Goal: Task Accomplishment & Management: Manage account settings

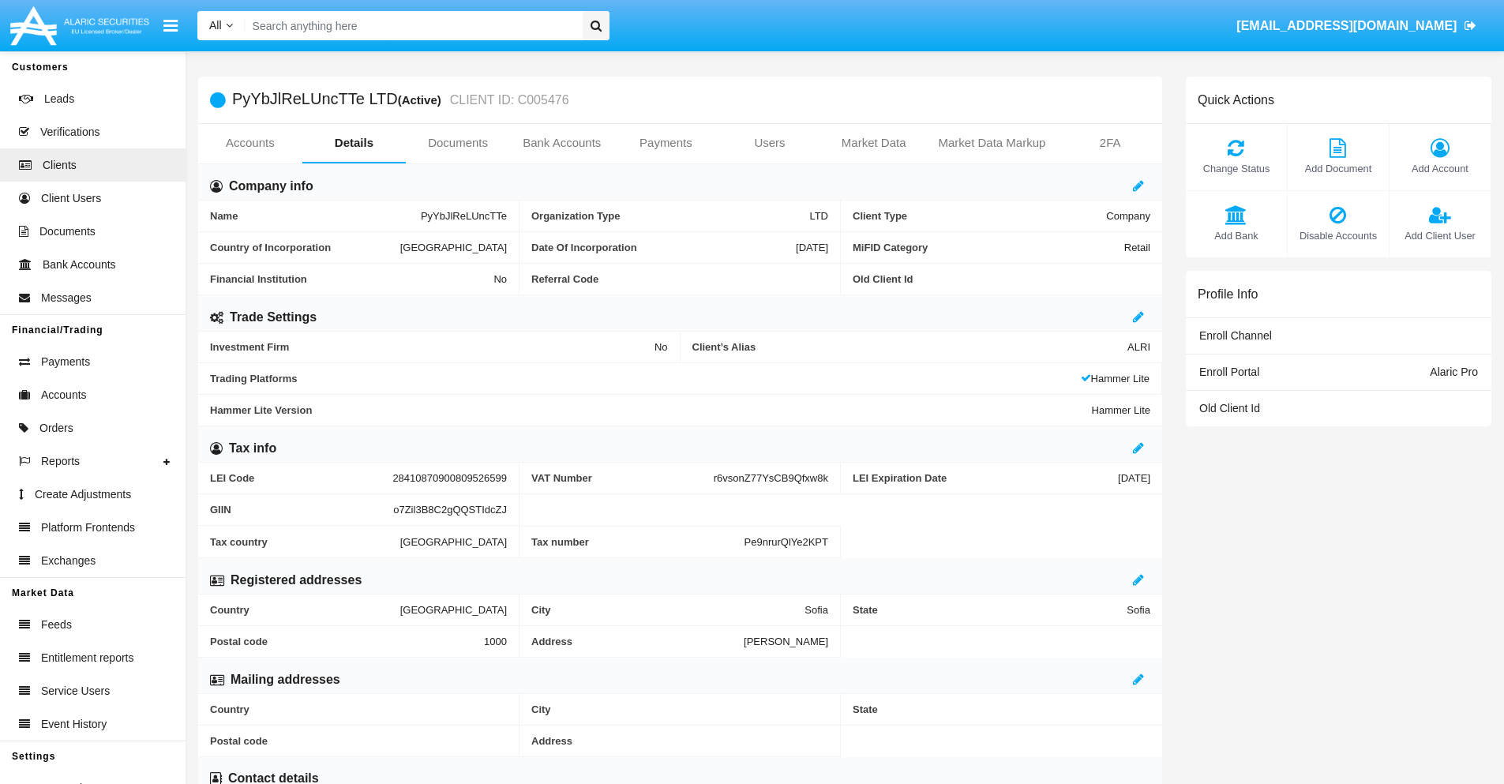
click at [770, 143] on link "Users" at bounding box center [770, 143] width 104 height 38
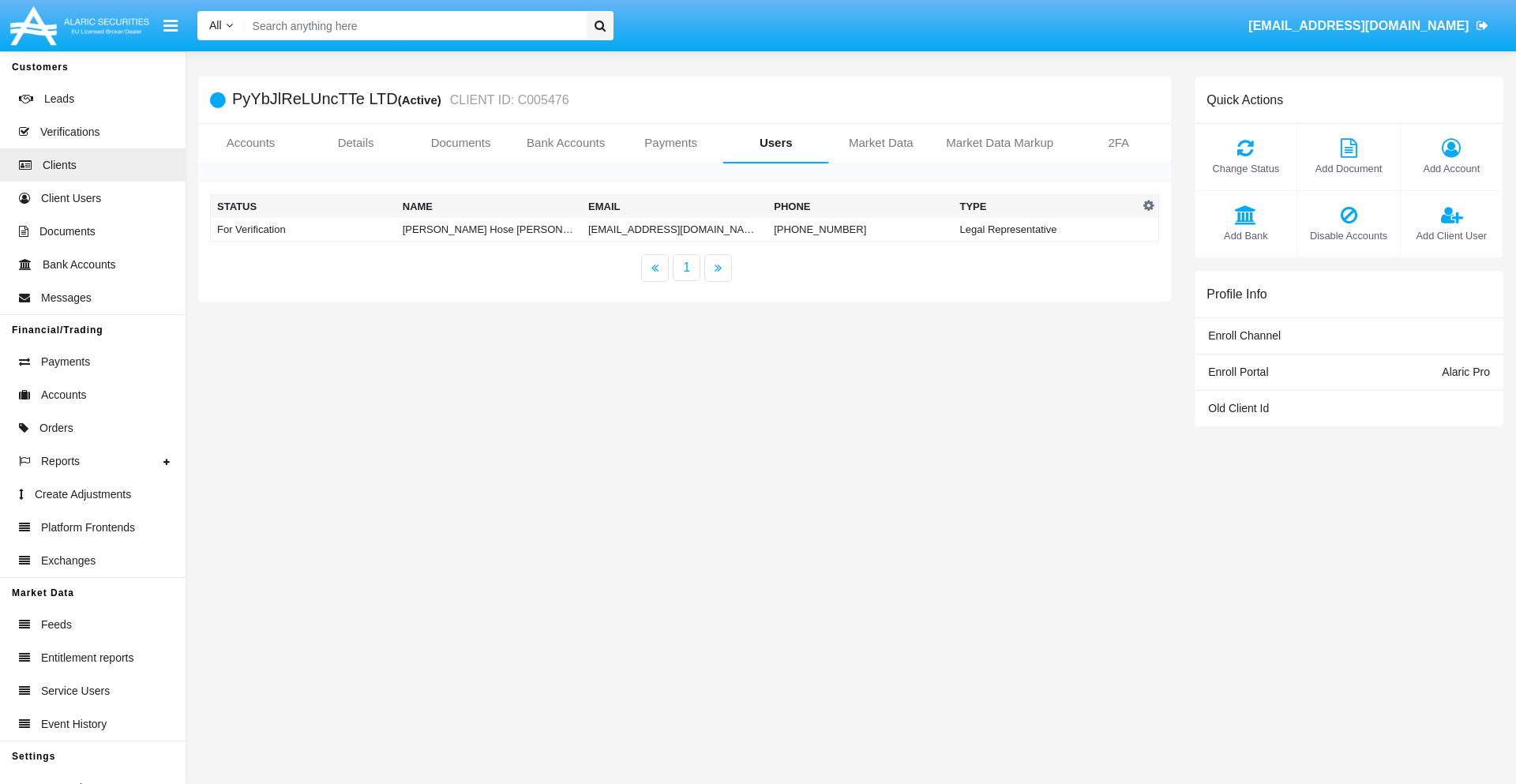
click at [674, 229] on td "kz-ou1k5@ngt.tw" at bounding box center [674, 230] width 185 height 24
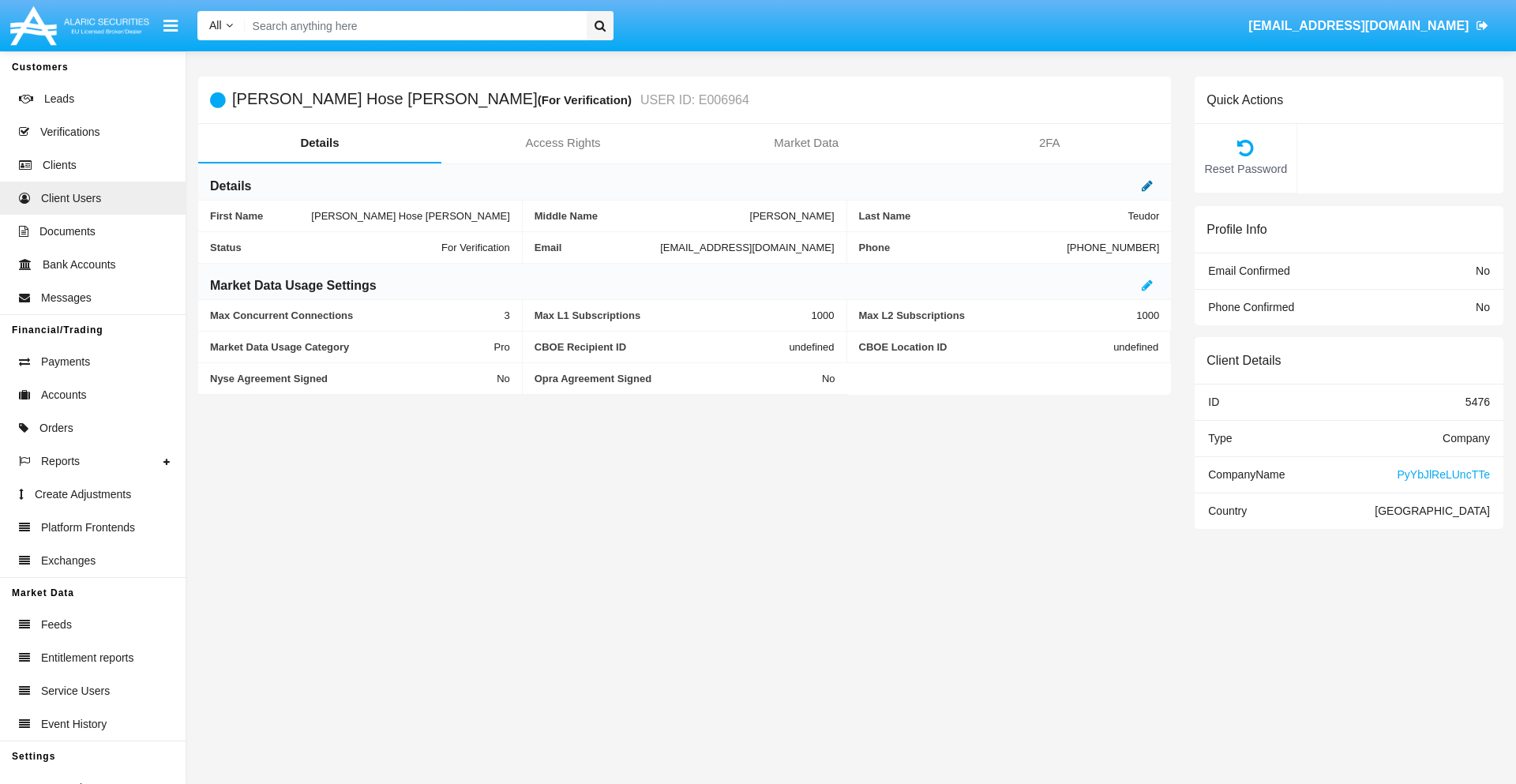
click at [1147, 185] on icon at bounding box center [1146, 185] width 11 height 13
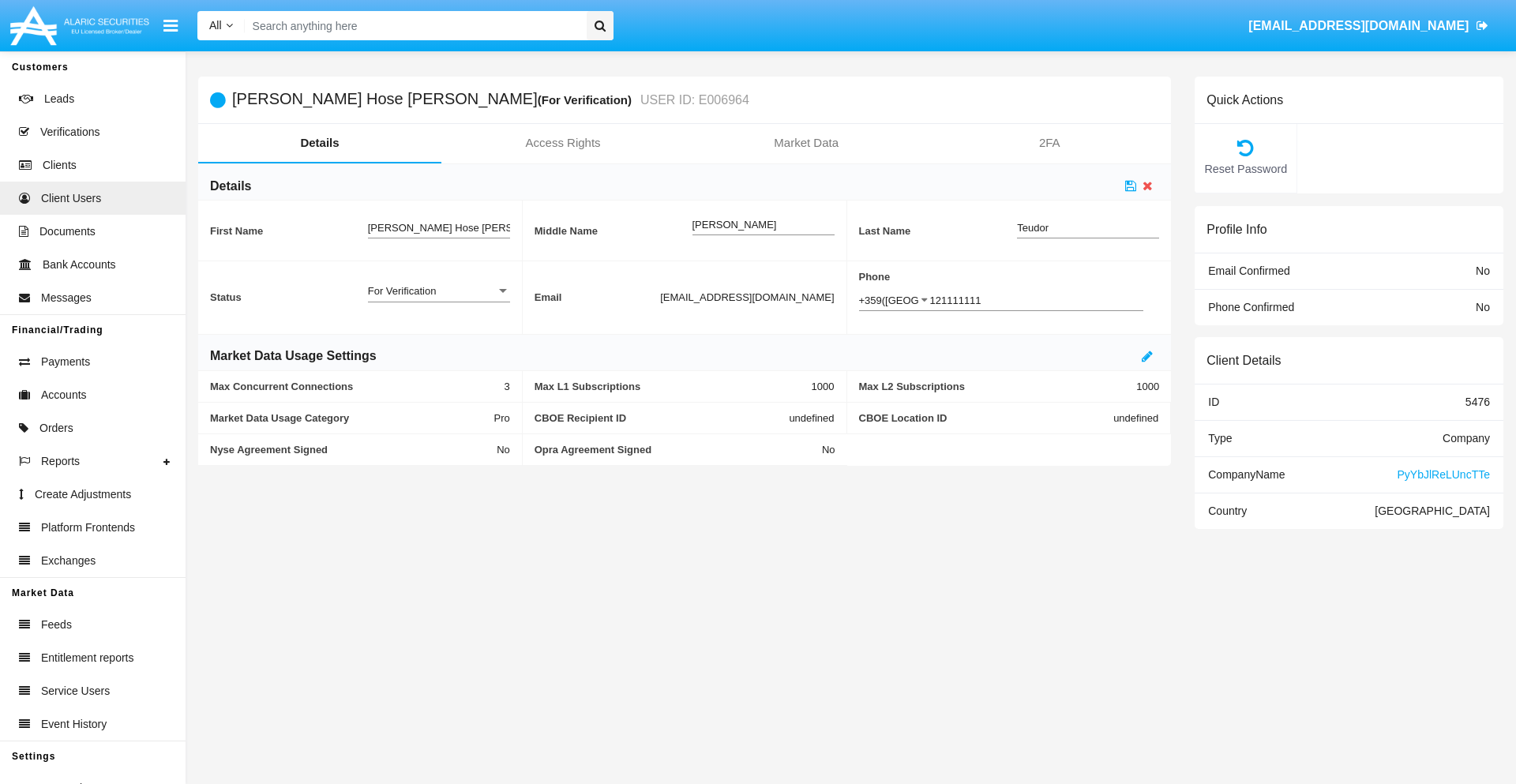
click at [438, 290] on div "For Verification" at bounding box center [432, 290] width 128 height 13
click at [438, 299] on span "Verified" at bounding box center [439, 299] width 142 height 31
click at [1130, 185] on icon at bounding box center [1130, 185] width 11 height 13
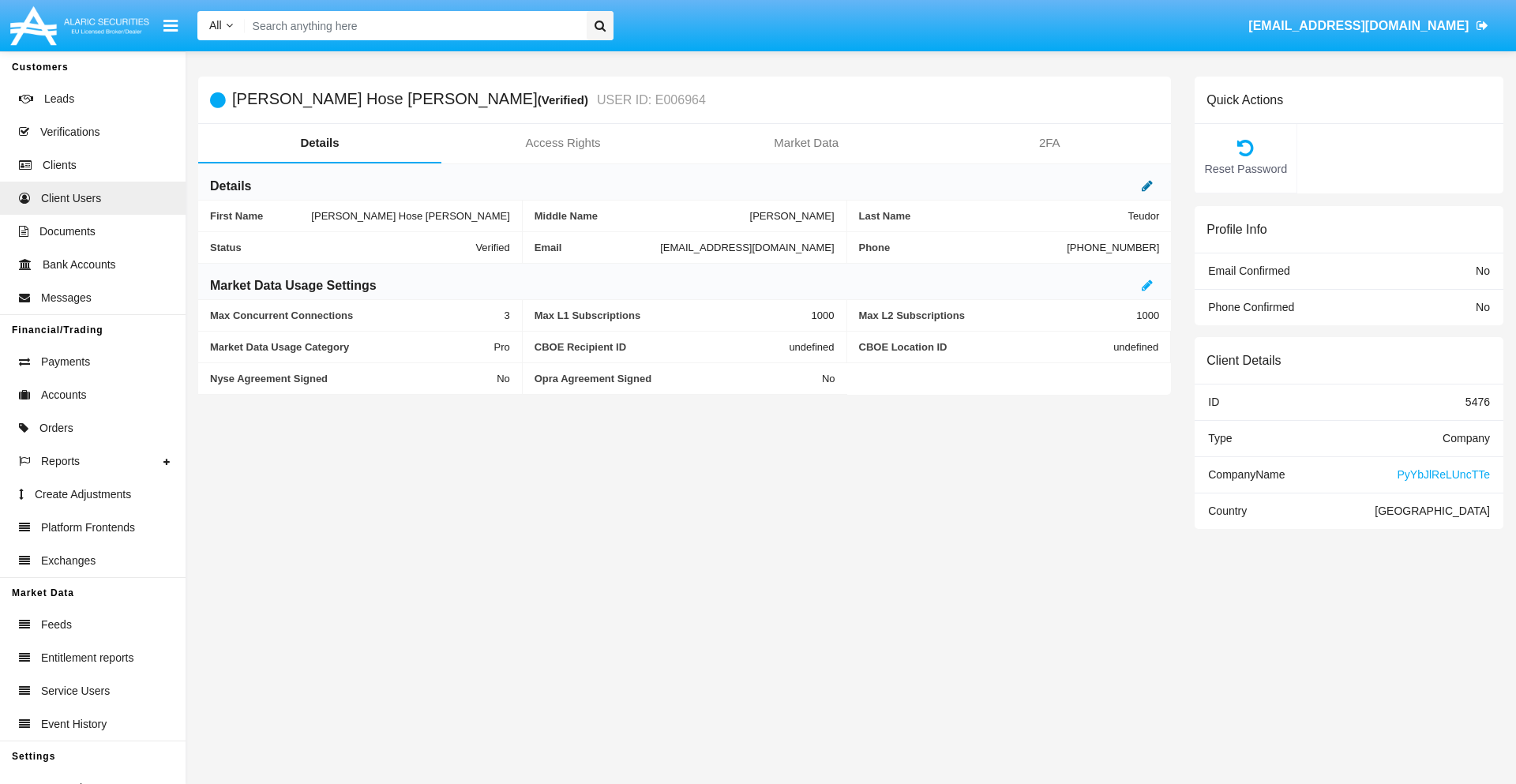
click at [1147, 185] on icon at bounding box center [1146, 185] width 11 height 13
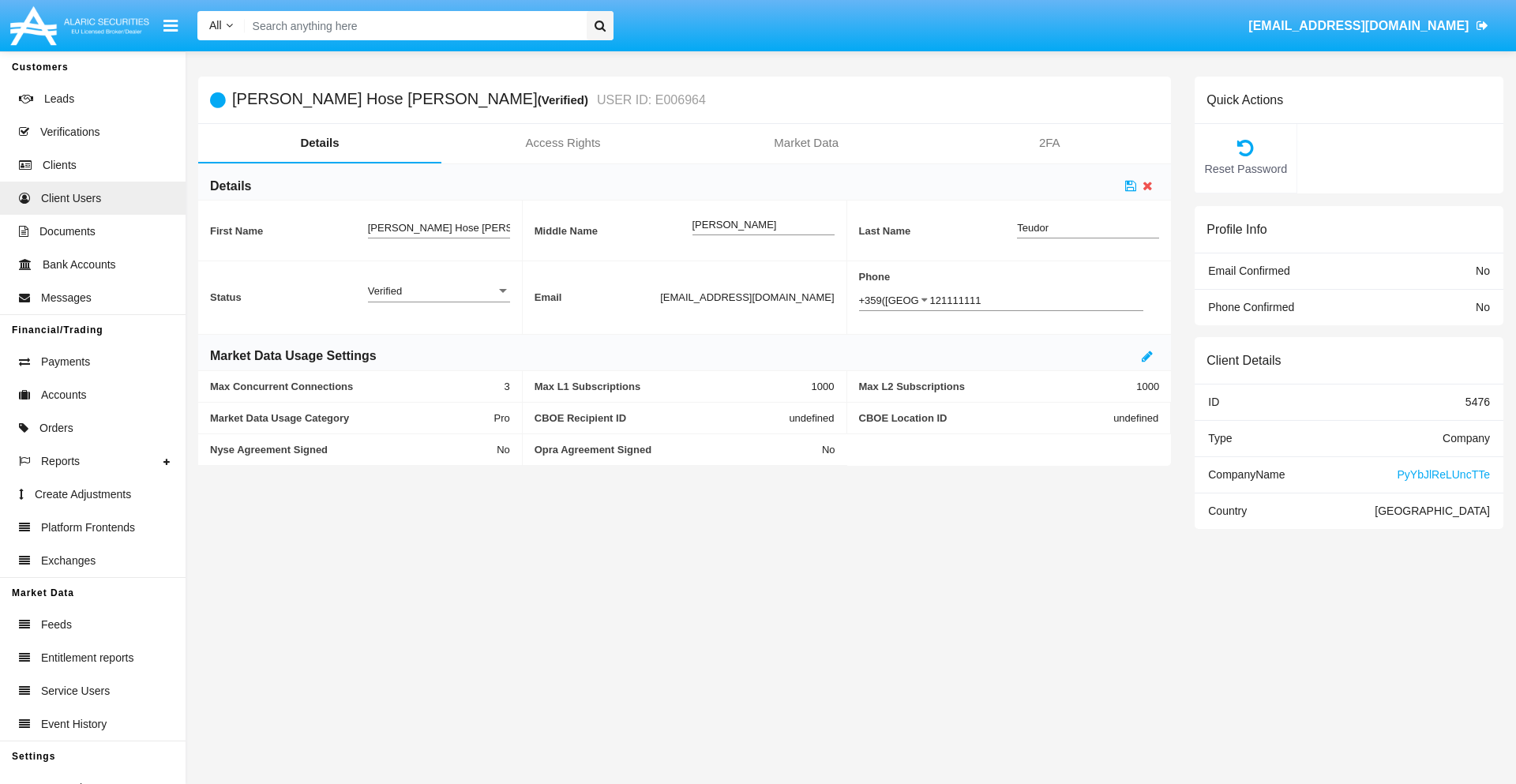
click at [438, 290] on div "Verified" at bounding box center [432, 290] width 128 height 13
click at [438, 299] on span "Active" at bounding box center [439, 299] width 142 height 31
click at [1130, 185] on icon at bounding box center [1130, 185] width 11 height 13
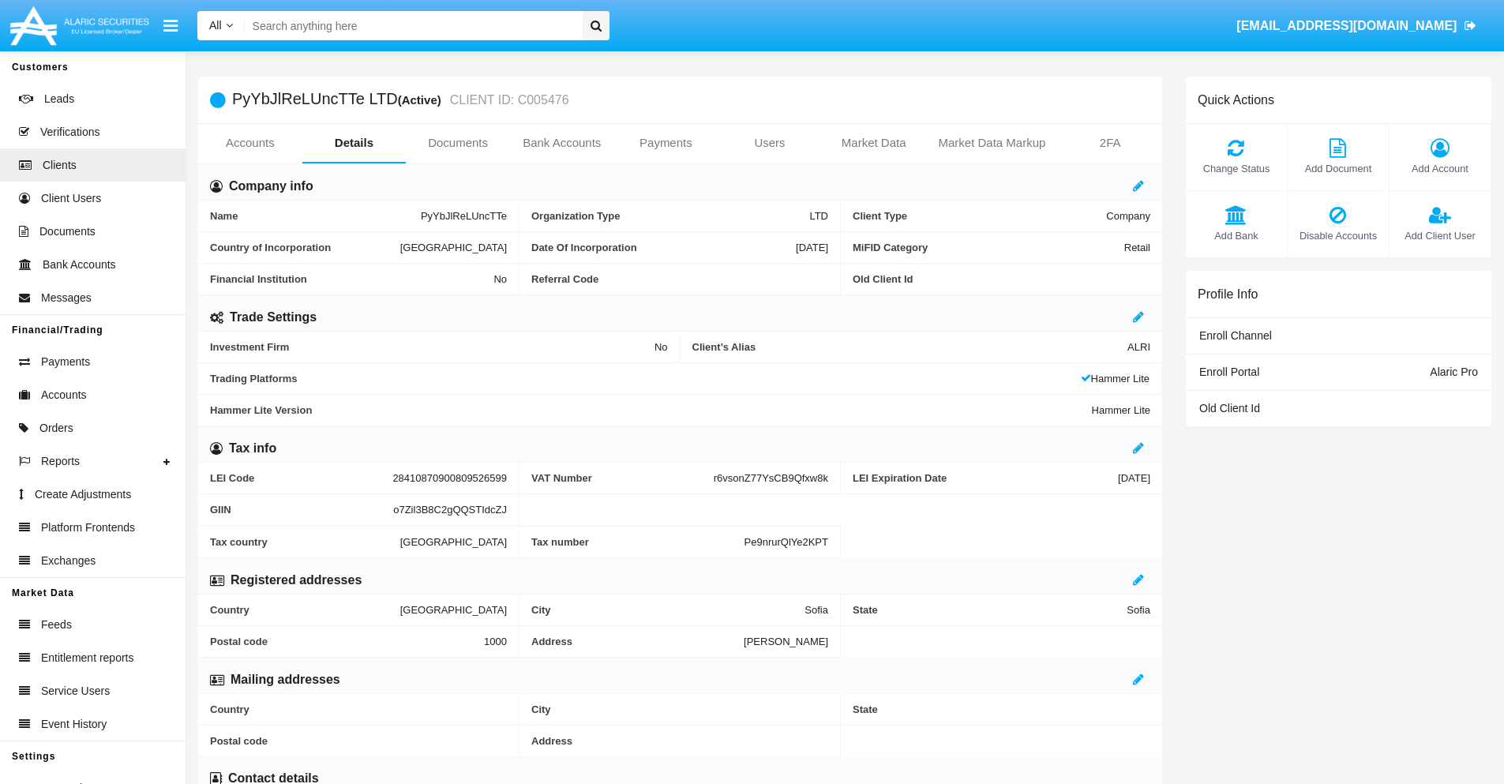
click at [1439, 235] on span "Add Client User" at bounding box center [1439, 235] width 85 height 15
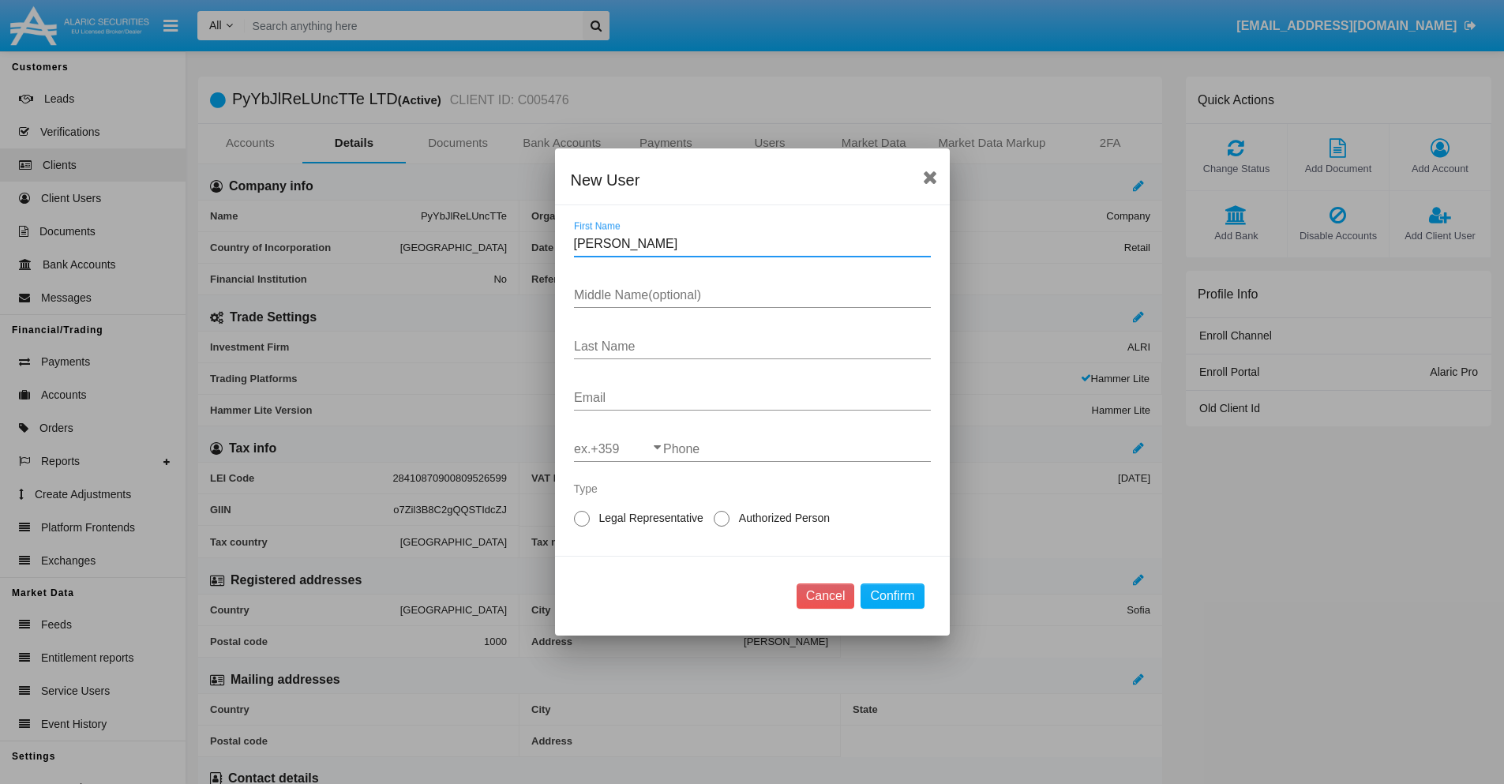
type input "Janene"
type input "Bertha"
type input "Walker"
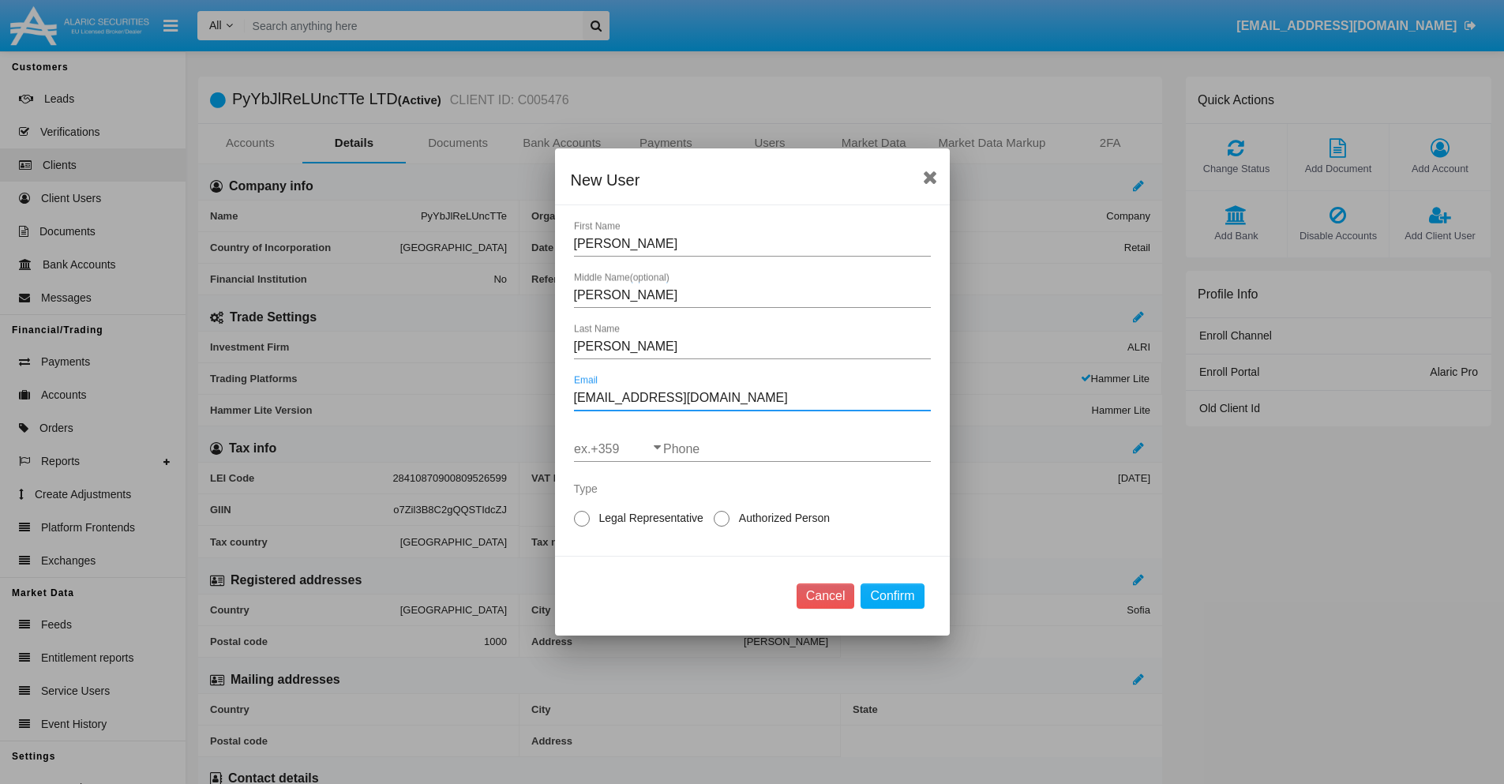
type input "[EMAIL_ADDRESS][DOMAIN_NAME]"
click at [618, 449] on input "ex.+359" at bounding box center [618, 449] width 89 height 14
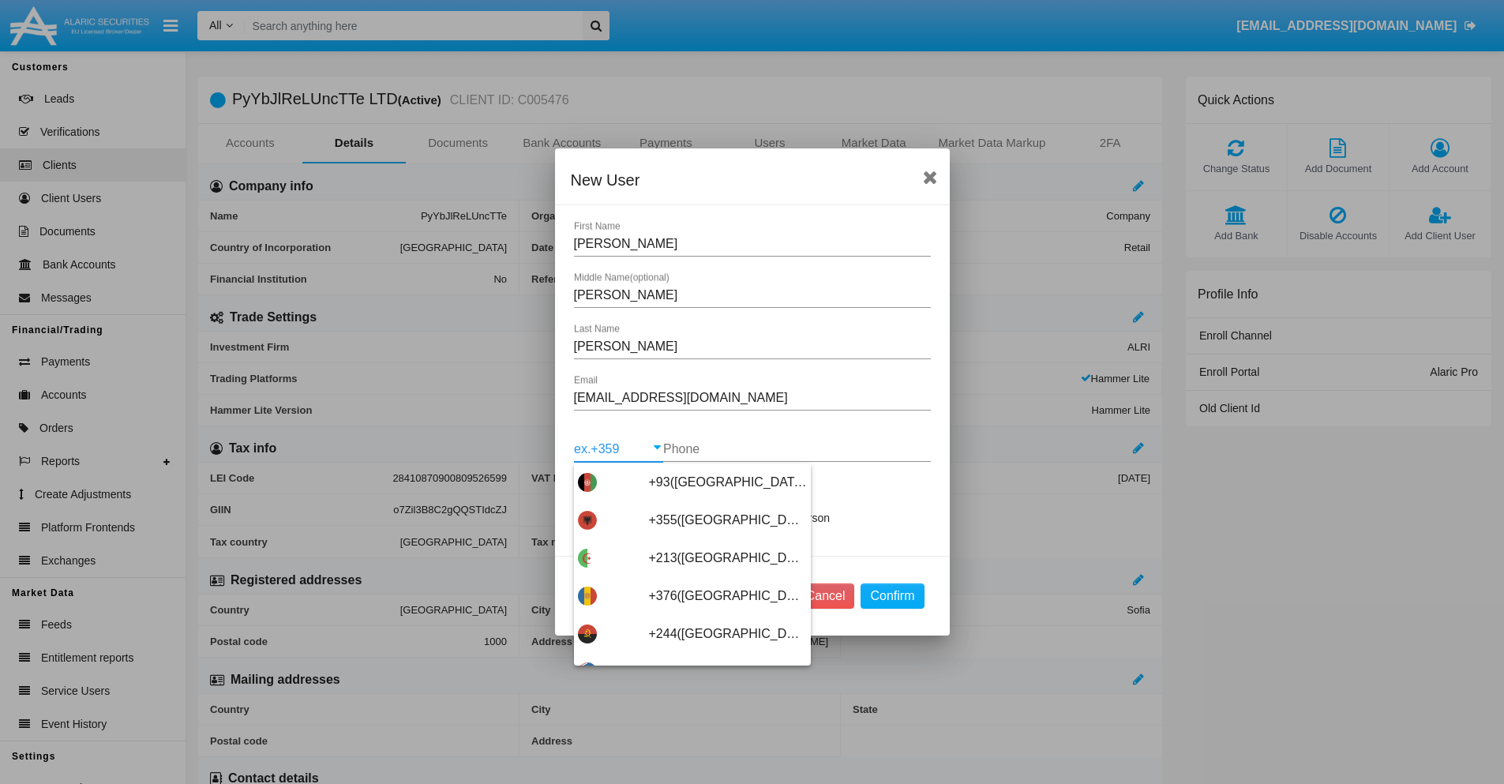
type input "+263([GEOGRAPHIC_DATA])"
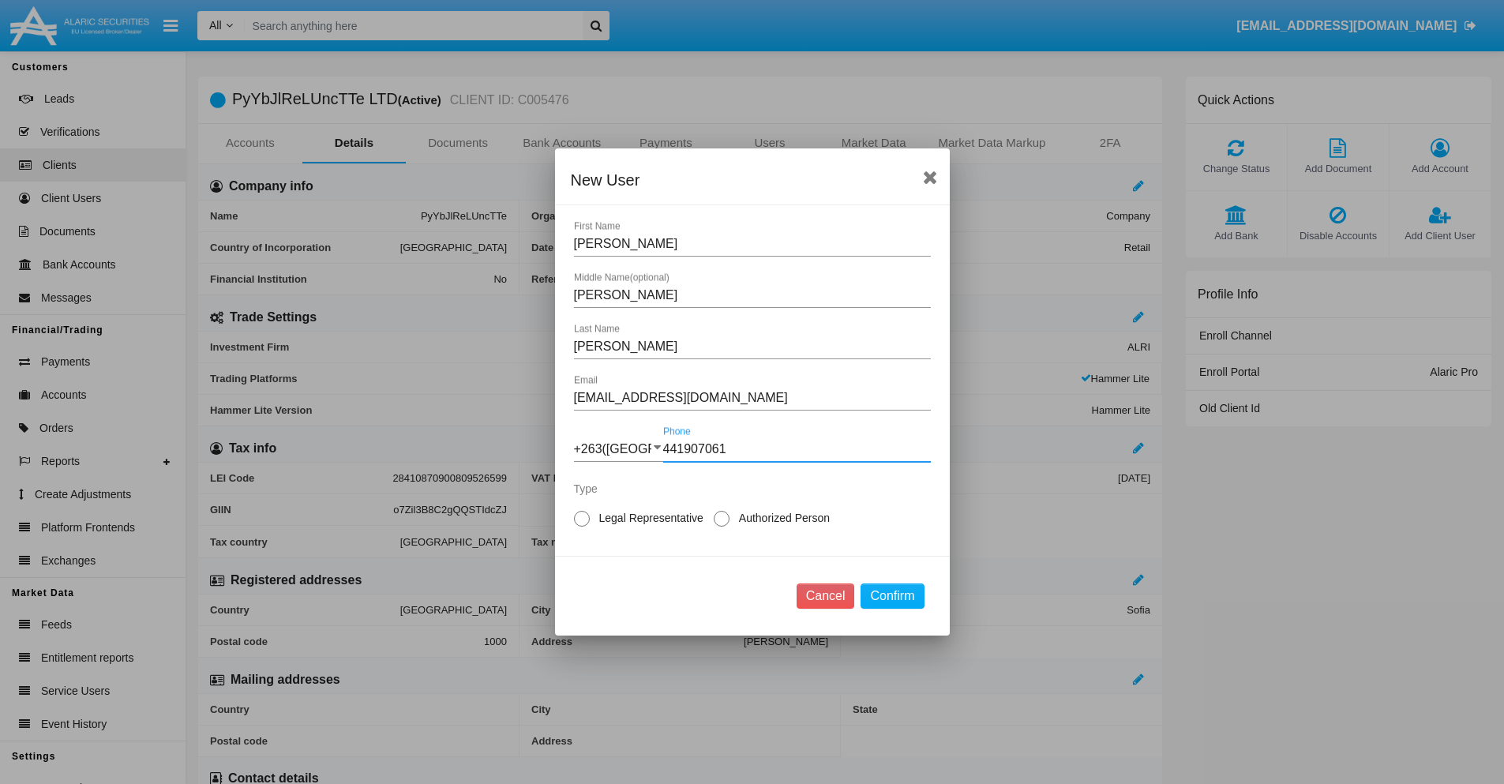
type input "441907061"
click at [781, 518] on span "Authorized Person" at bounding box center [781, 518] width 104 height 17
click at [721, 527] on input "Authorized Person" at bounding box center [721, 527] width 1 height 1
radio input "true"
click at [892, 596] on button "Confirm" at bounding box center [891, 595] width 63 height 25
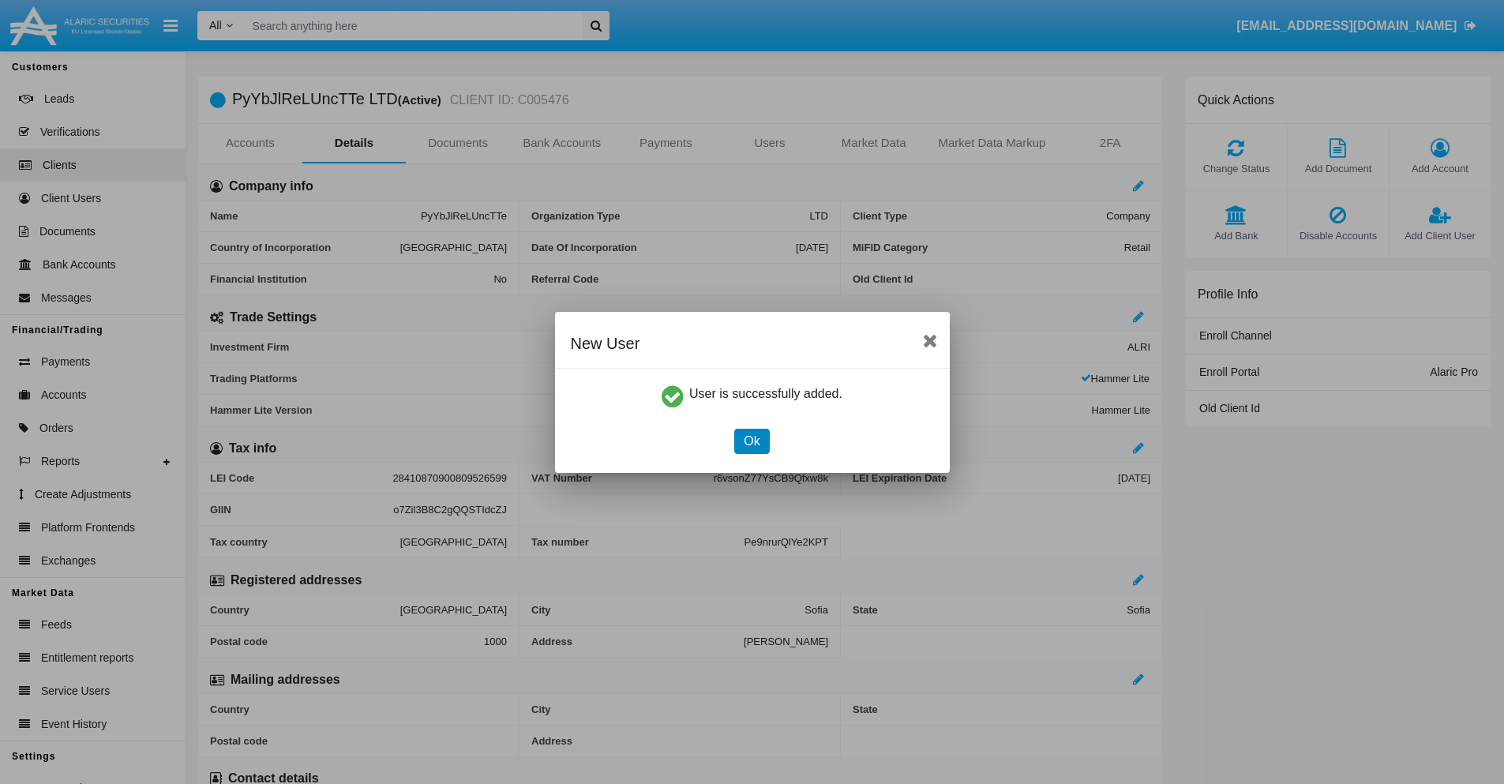
click at [751, 440] on button "Ok" at bounding box center [751, 441] width 35 height 25
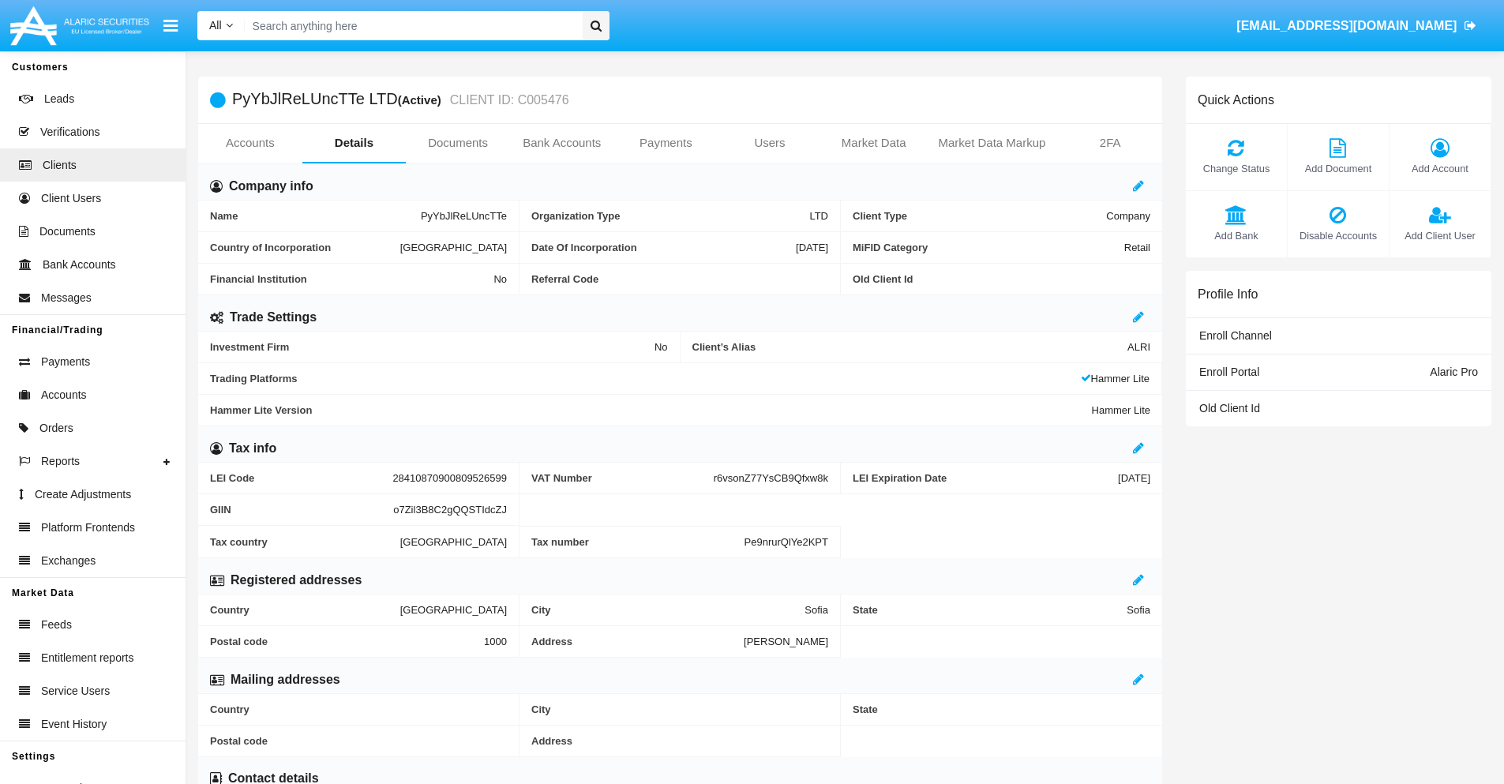
click at [1439, 235] on span "Add Client User" at bounding box center [1439, 235] width 85 height 15
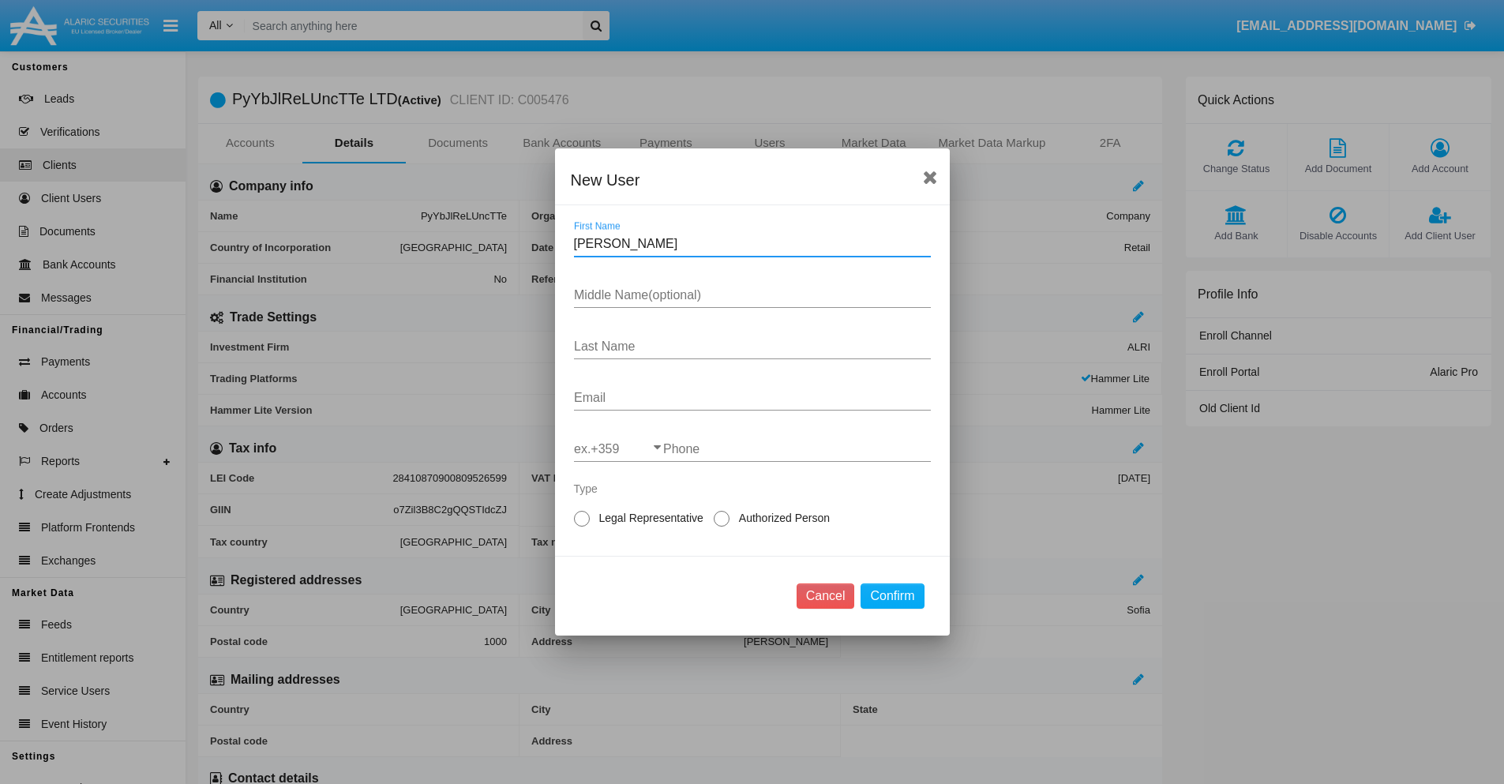
type input "Benita"
type input "Damien"
type input "Langworth"
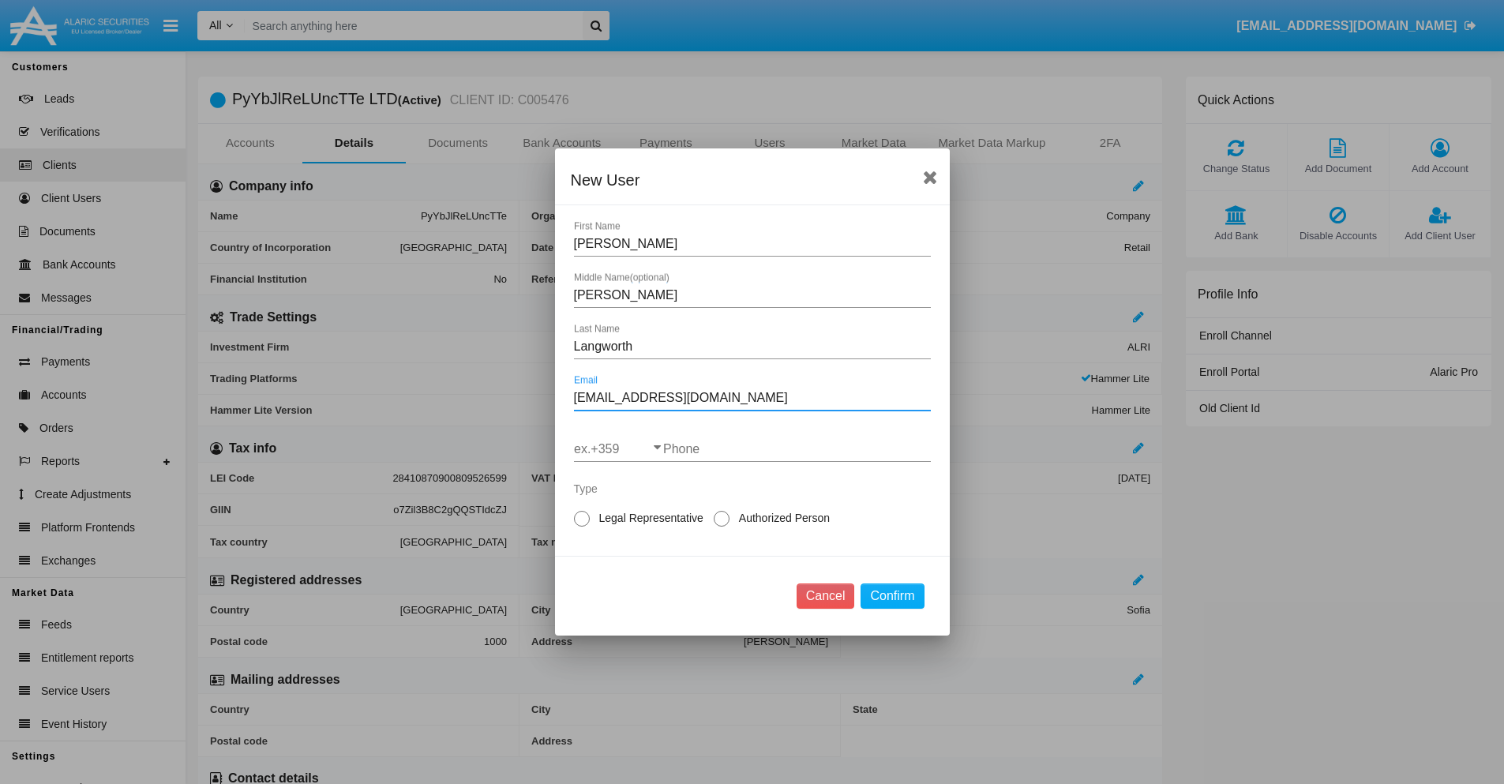
type input "[EMAIL_ADDRESS][DOMAIN_NAME]"
click at [618, 449] on input "ex.+359" at bounding box center [618, 449] width 89 height 14
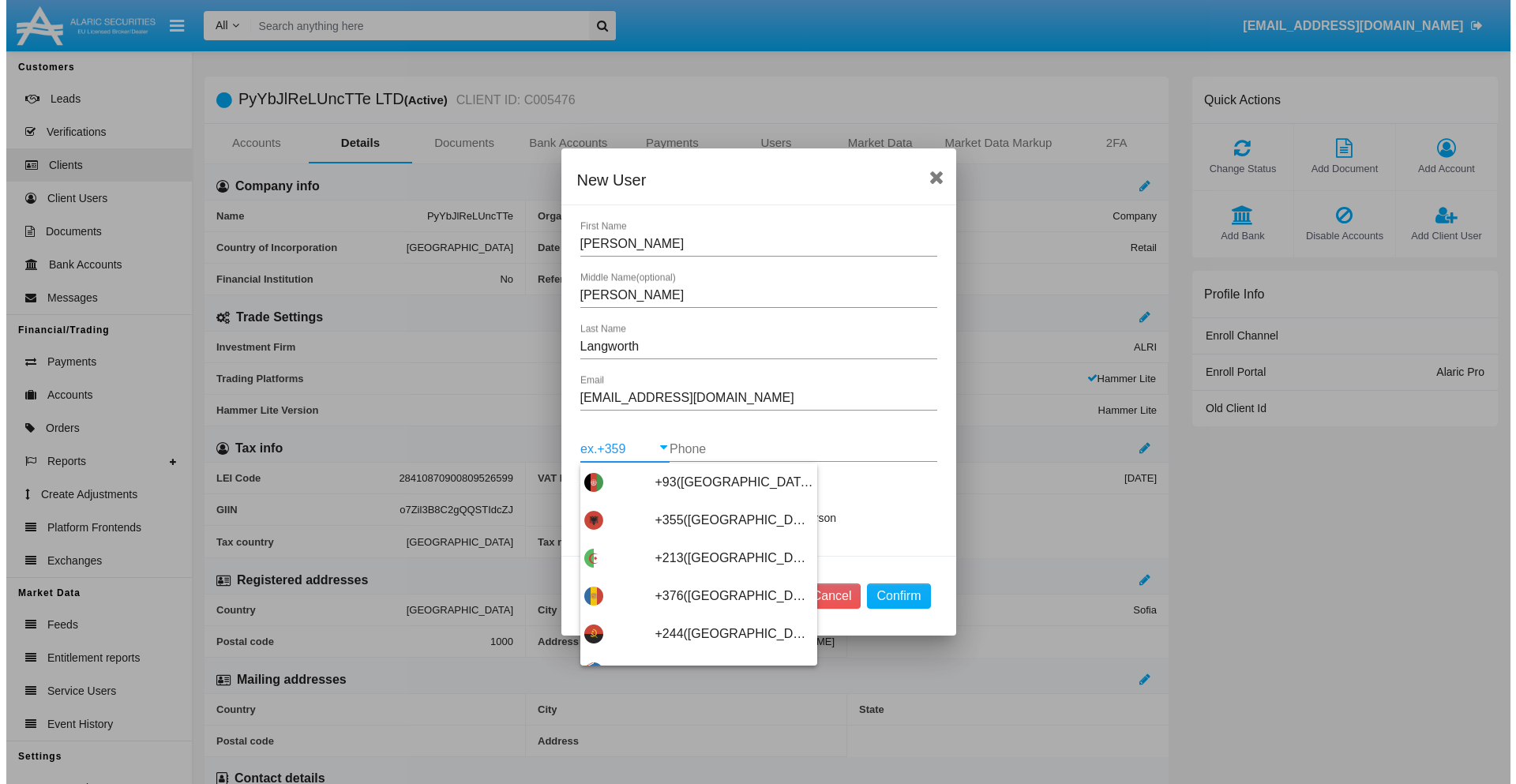
scroll to position [8399, 0]
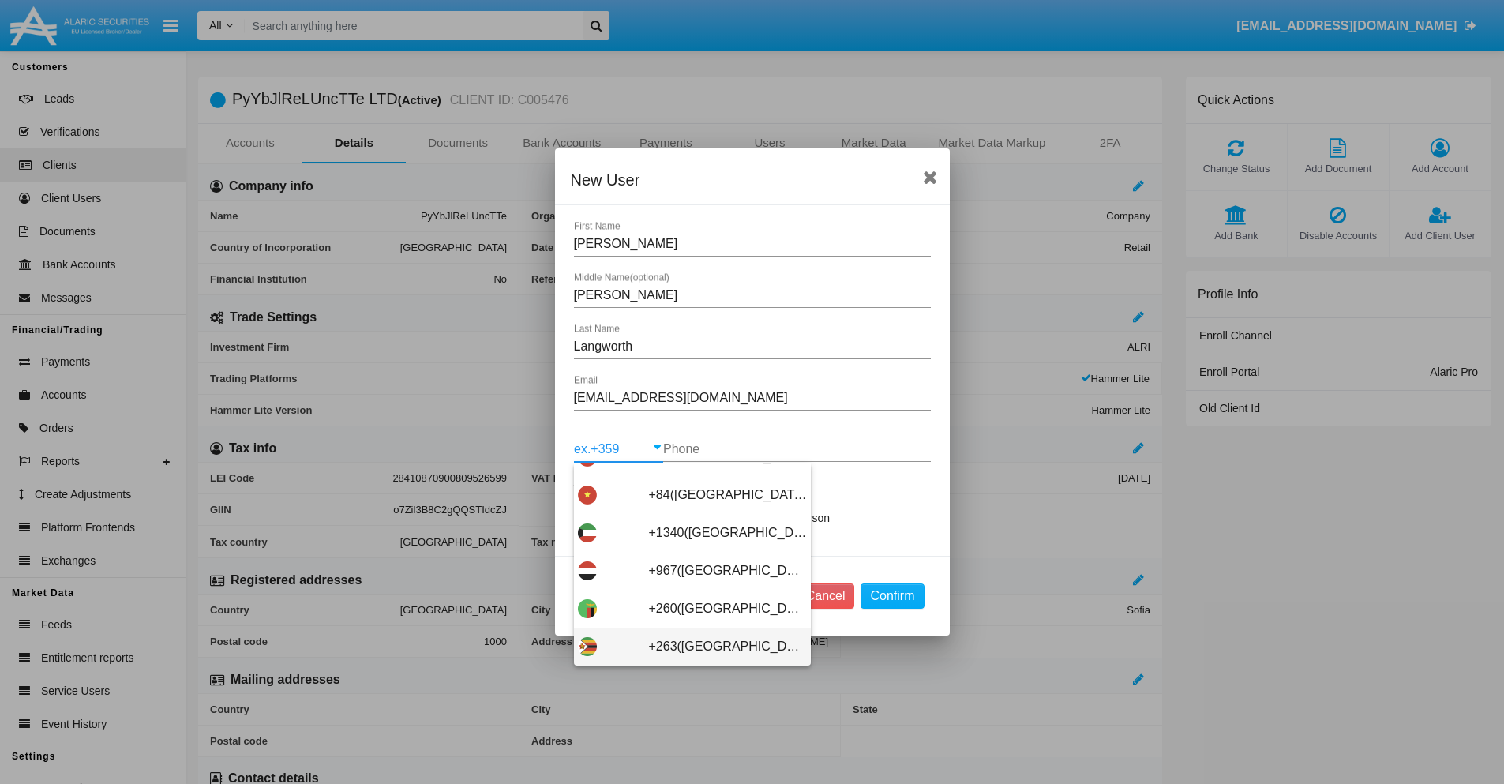
click at [686, 646] on span "+263([GEOGRAPHIC_DATA])" at bounding box center [728, 647] width 158 height 38
type input "+263(Zimbabwe)"
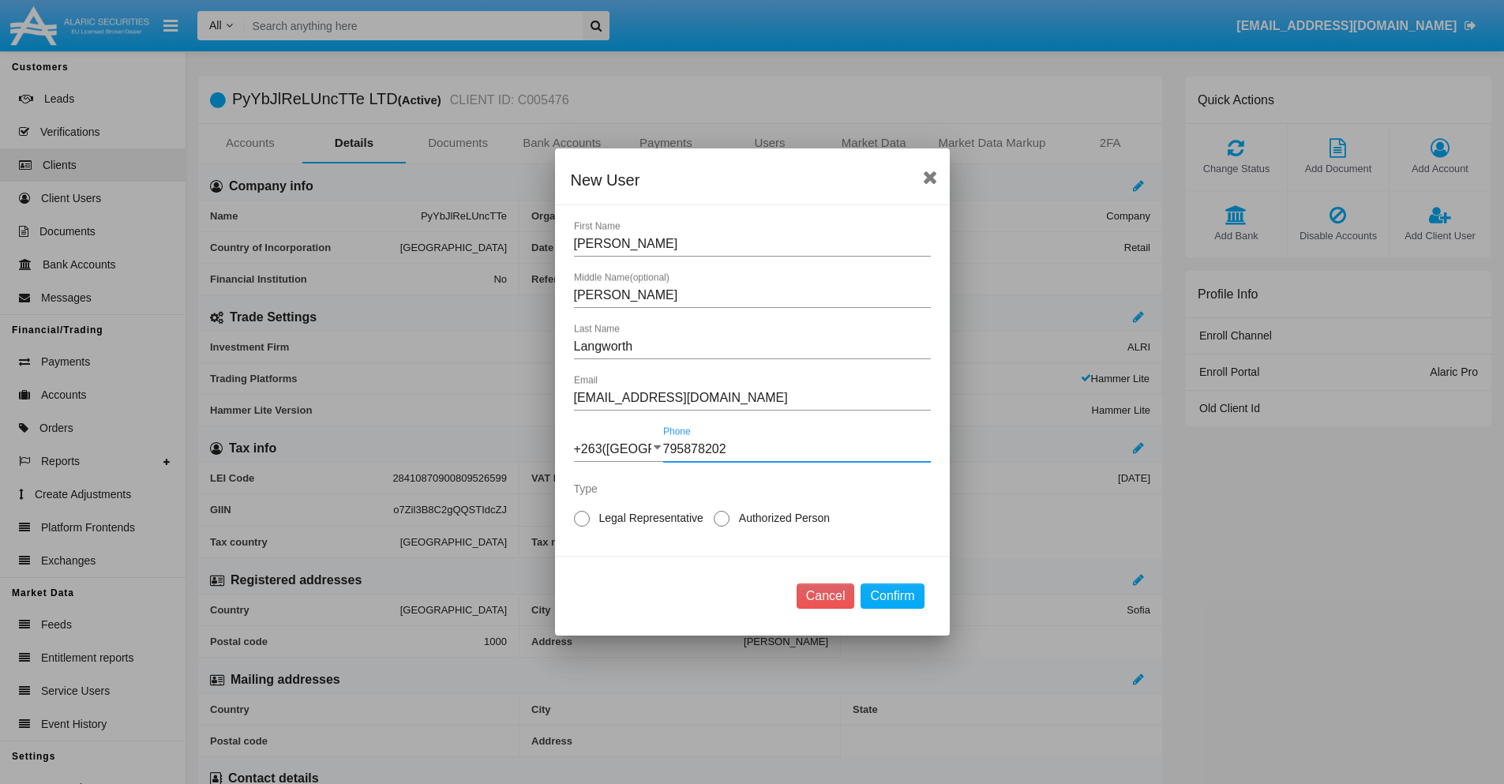
type input "795878202"
click at [648, 518] on span "Legal Representative" at bounding box center [649, 518] width 118 height 17
click at [582, 527] on input "Legal Representative" at bounding box center [581, 527] width 1 height 1
radio input "true"
click at [892, 596] on button "Confirm" at bounding box center [891, 595] width 63 height 25
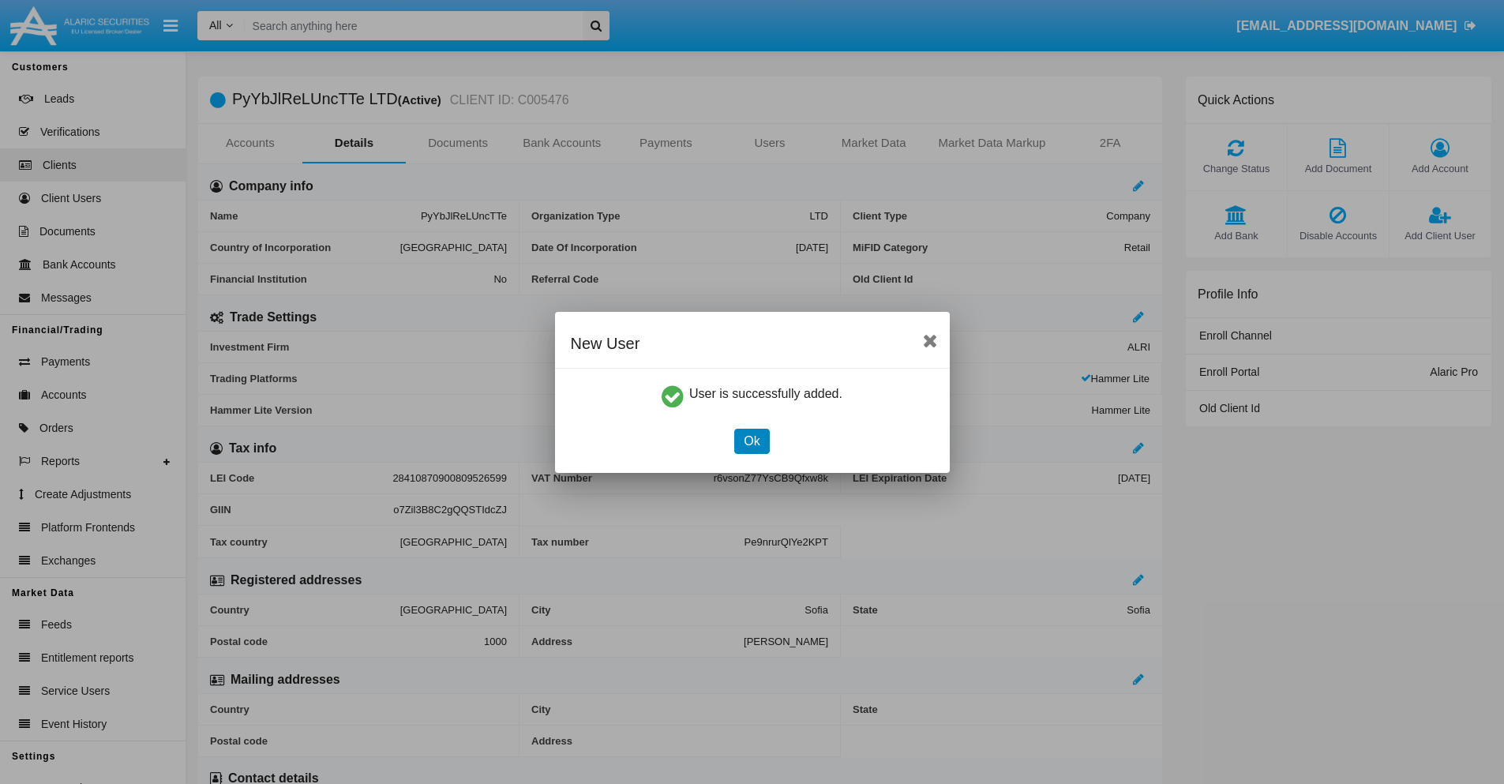
click at [751, 440] on button "Ok" at bounding box center [751, 441] width 35 height 25
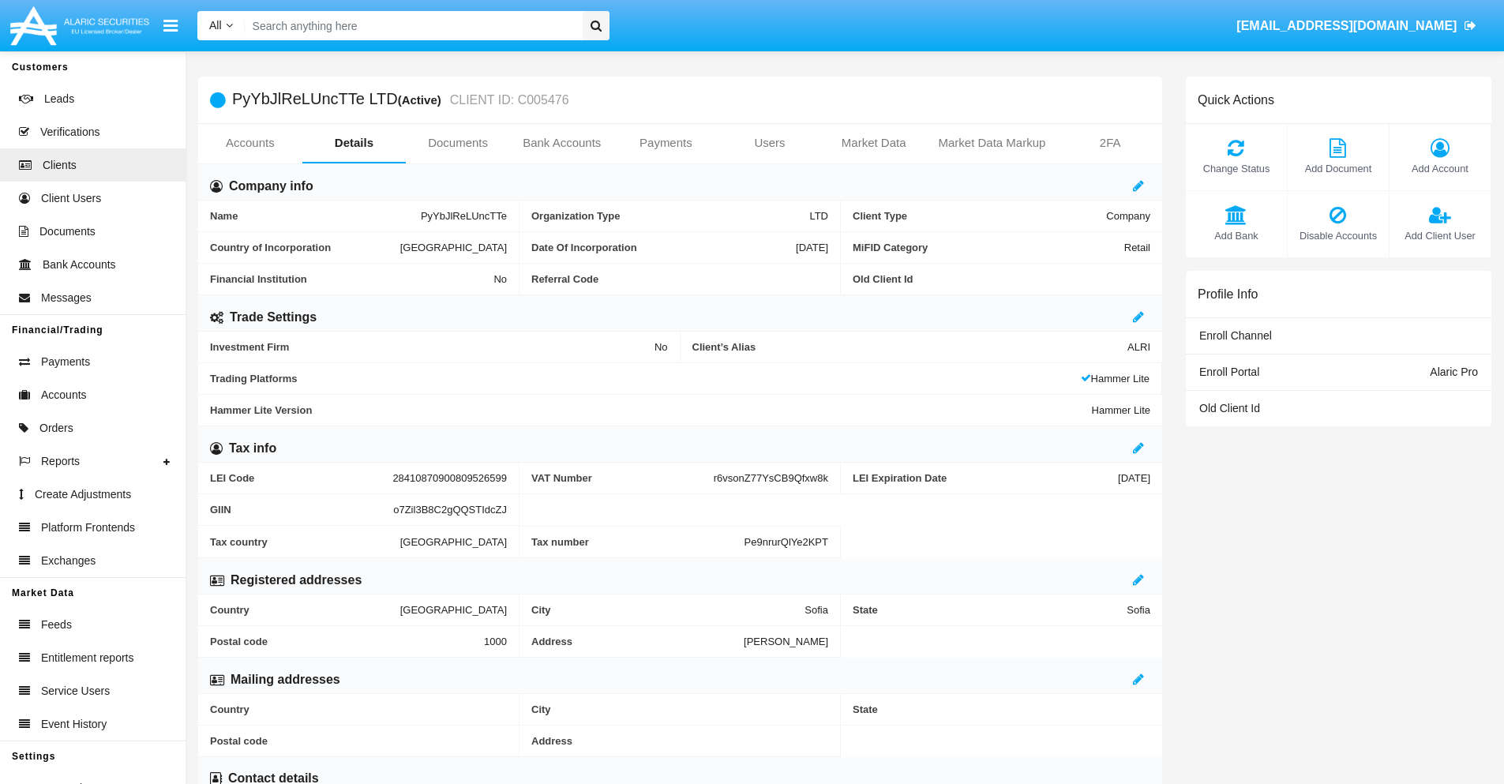
click at [770, 143] on link "Users" at bounding box center [770, 143] width 104 height 38
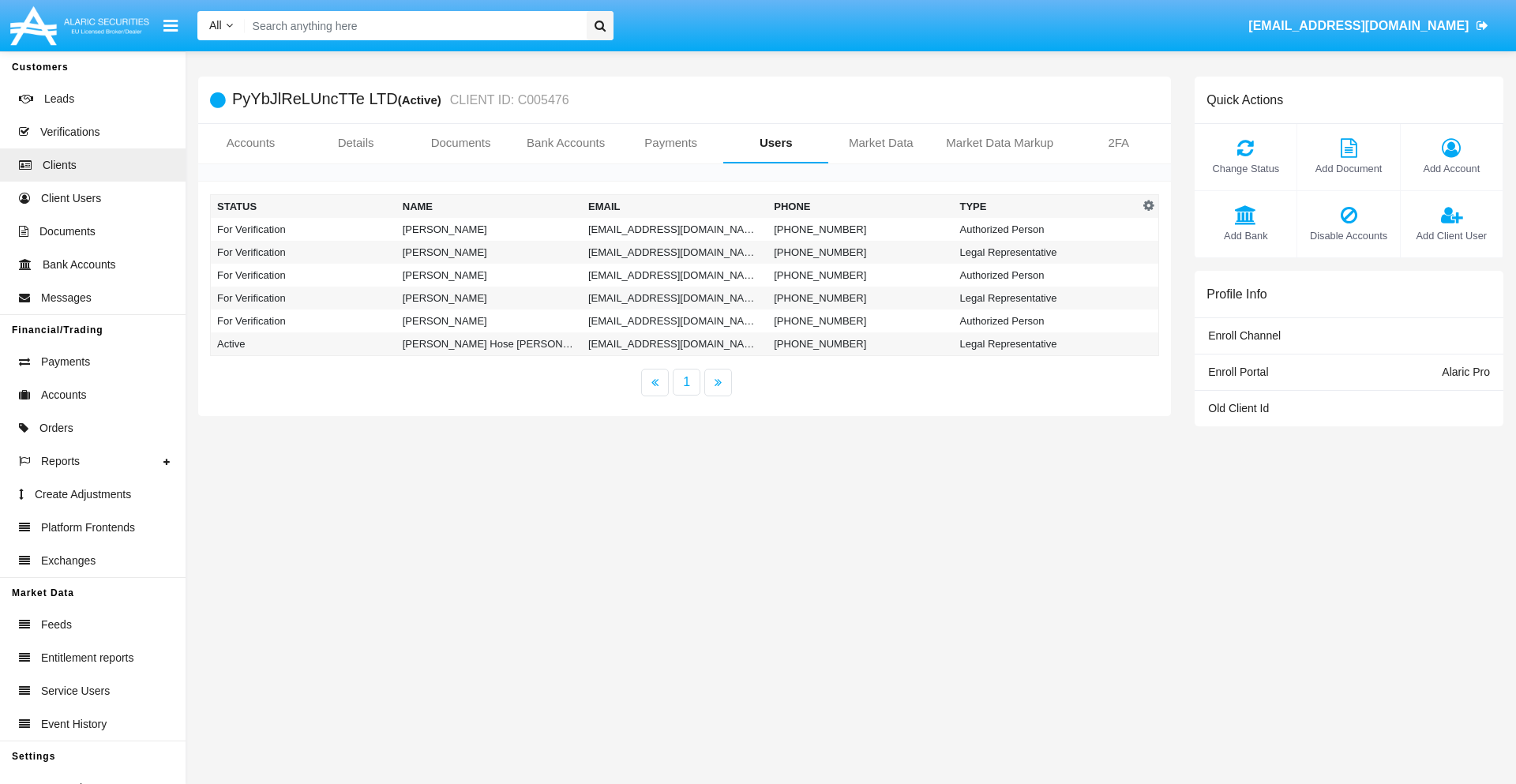
click at [674, 229] on td "[EMAIL_ADDRESS][DOMAIN_NAME]" at bounding box center [674, 229] width 185 height 23
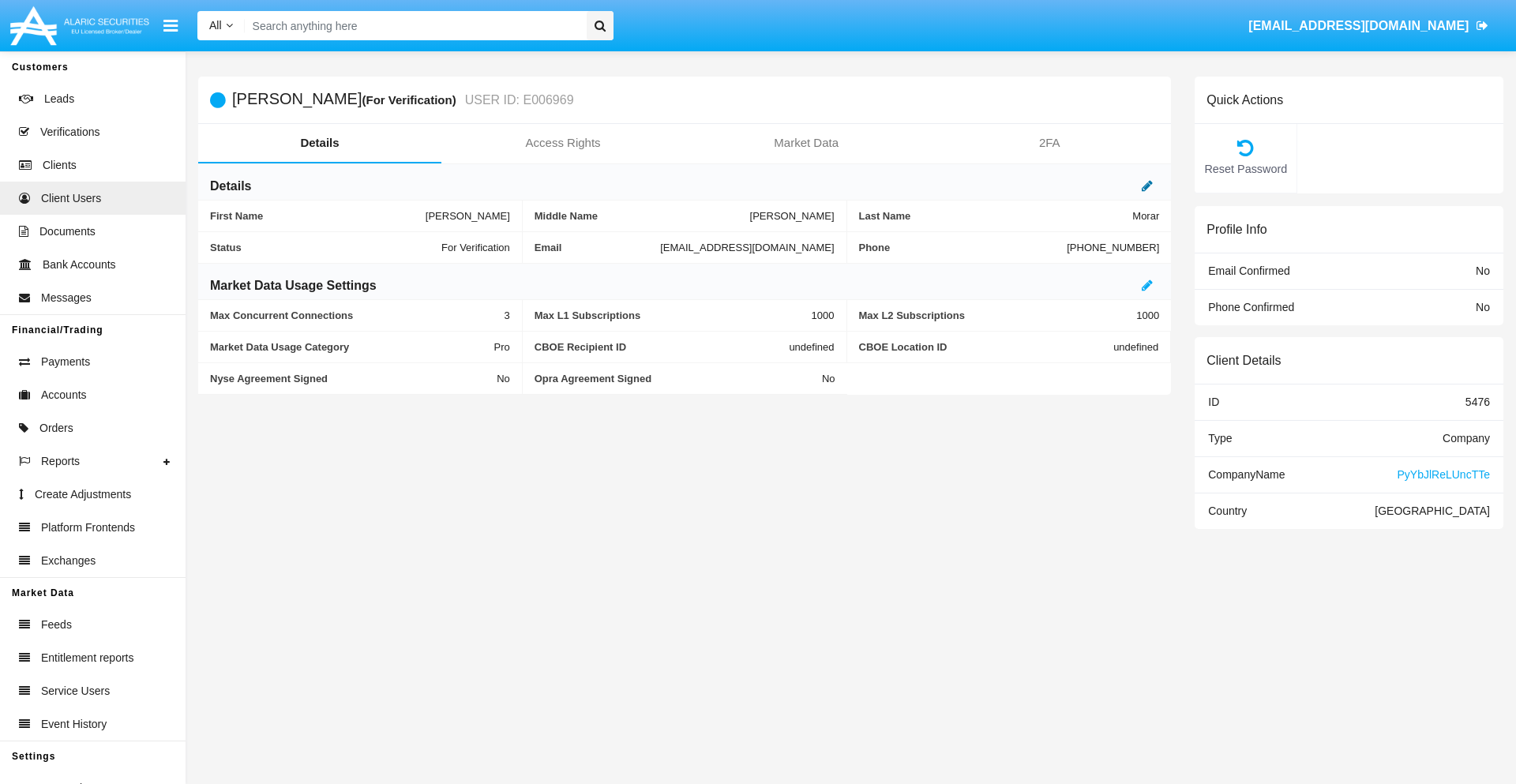
click at [1147, 185] on icon at bounding box center [1146, 185] width 11 height 13
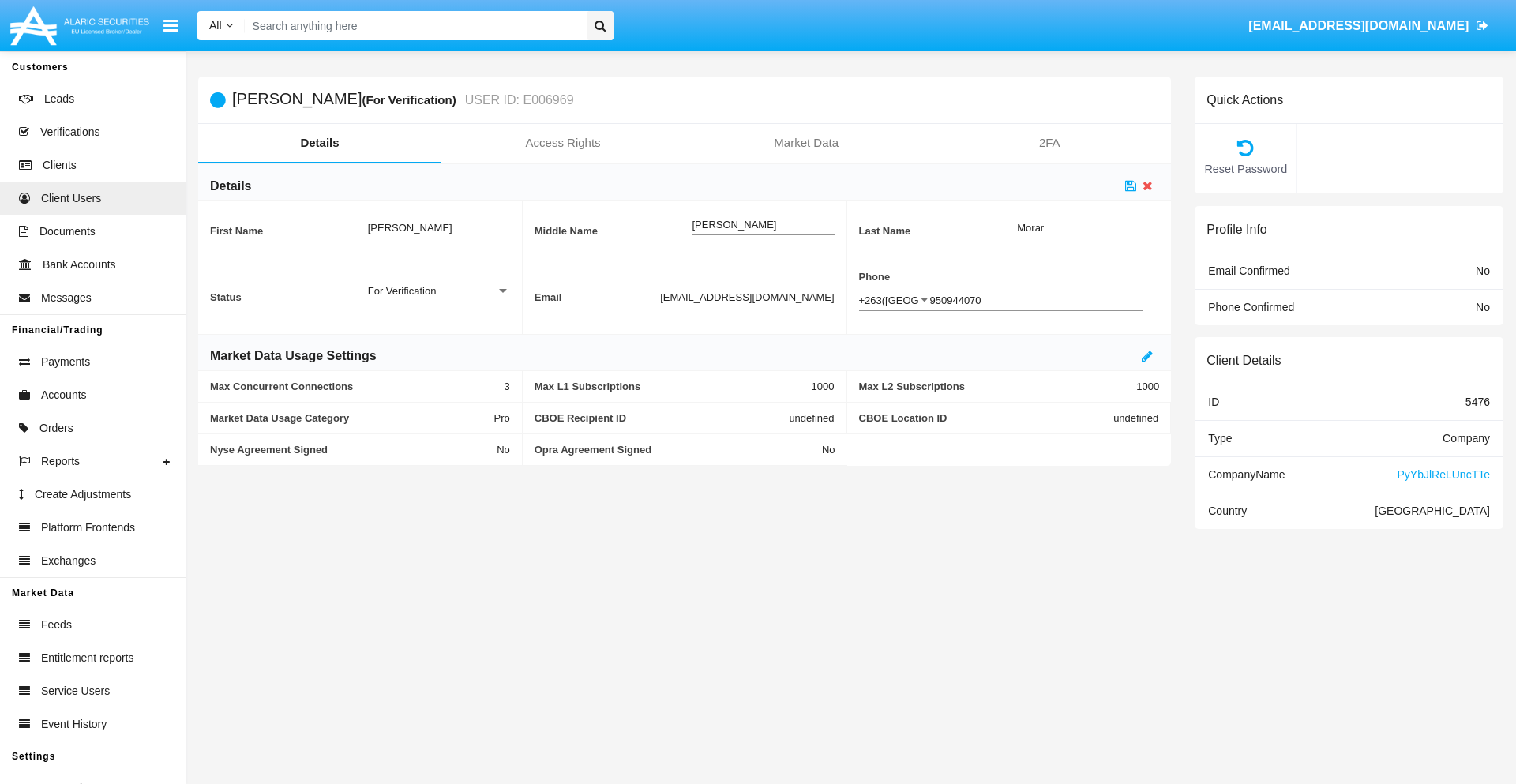
click at [438, 290] on div "For Verification" at bounding box center [432, 290] width 128 height 13
click at [438, 299] on span "Verified" at bounding box center [439, 299] width 142 height 31
click at [1130, 185] on icon at bounding box center [1130, 185] width 11 height 13
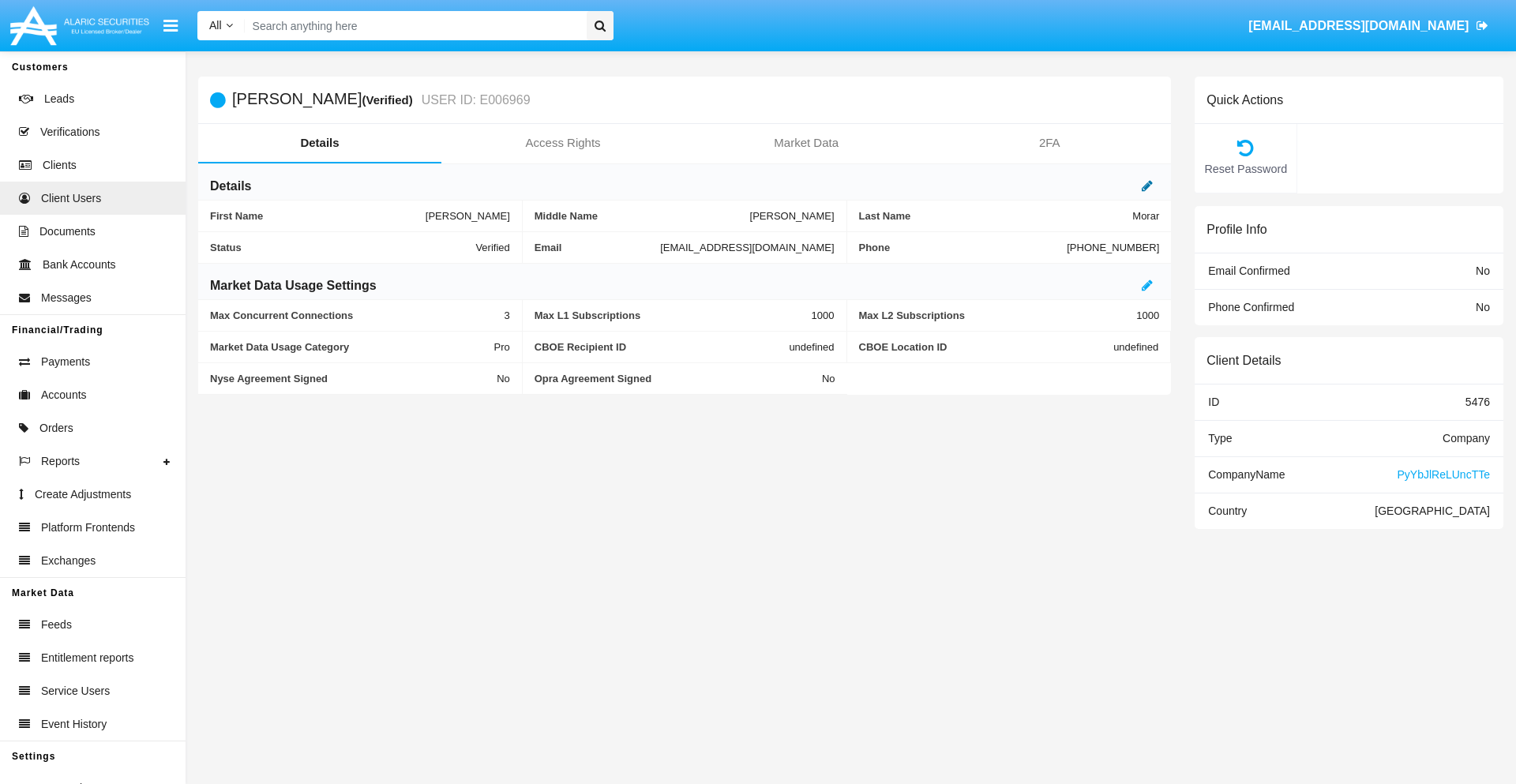
click at [1147, 185] on icon at bounding box center [1146, 185] width 11 height 13
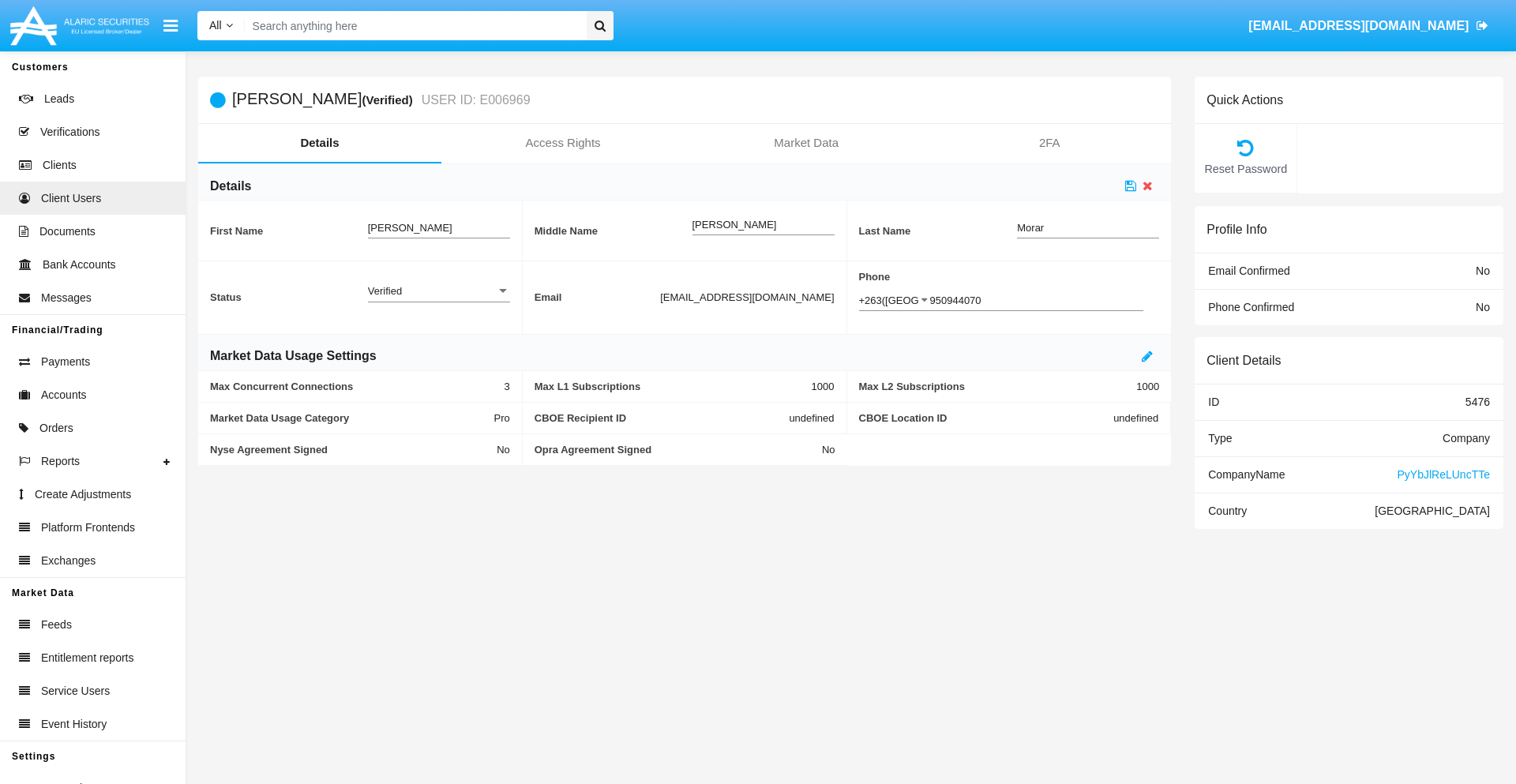
click at [438, 290] on div "Verified" at bounding box center [432, 290] width 128 height 13
click at [438, 299] on span "Active" at bounding box center [426, 299] width 117 height 31
click at [1130, 185] on icon at bounding box center [1130, 185] width 11 height 13
